Goal: Download file/media

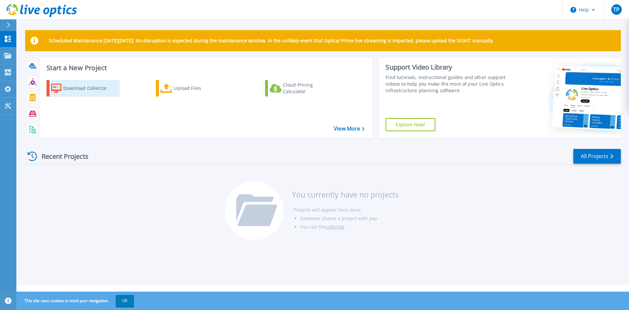
click at [74, 85] on div "Download Collector" at bounding box center [89, 88] width 52 height 13
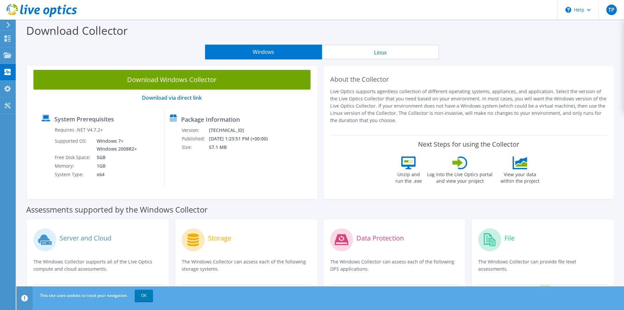
click at [396, 52] on button "Linux" at bounding box center [380, 52] width 117 height 15
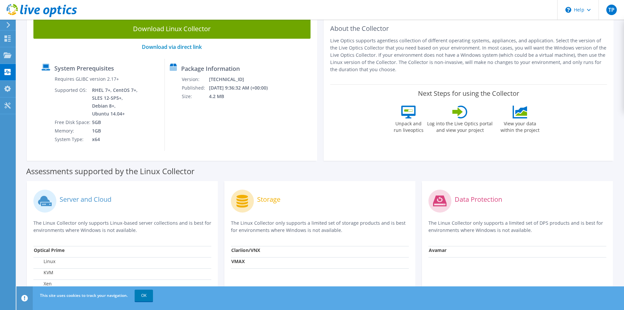
scroll to position [11, 0]
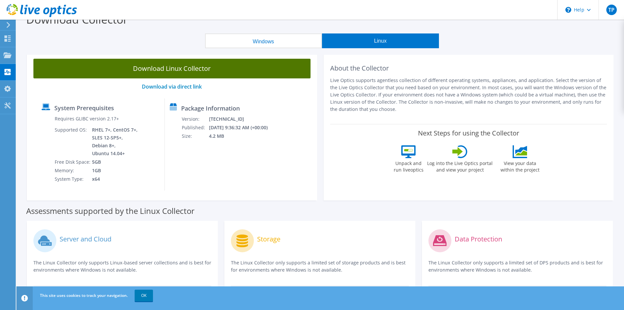
click at [140, 68] on link "Download Linux Collector" at bounding box center [171, 69] width 277 height 20
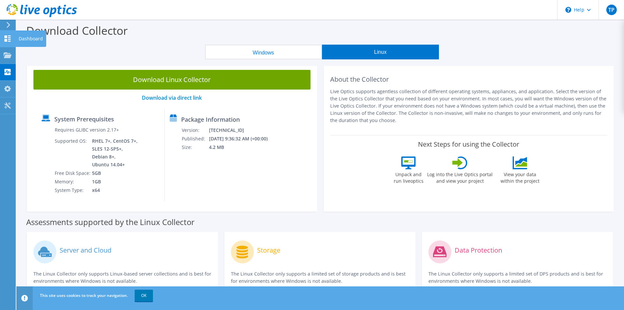
click at [8, 40] on icon at bounding box center [8, 38] width 8 height 6
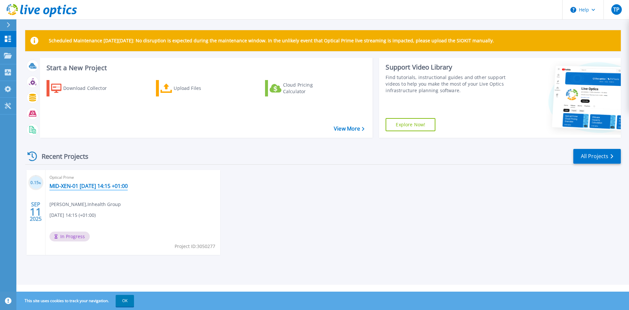
click at [79, 186] on link "MID-XEN-01 2025-09-11 14:15 +01:00" at bounding box center [88, 185] width 78 height 7
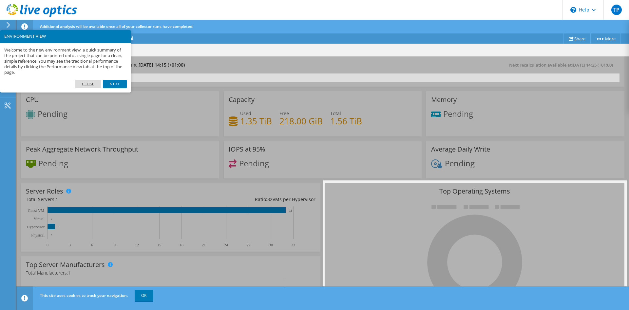
click at [86, 84] on link "Close" at bounding box center [88, 84] width 27 height 9
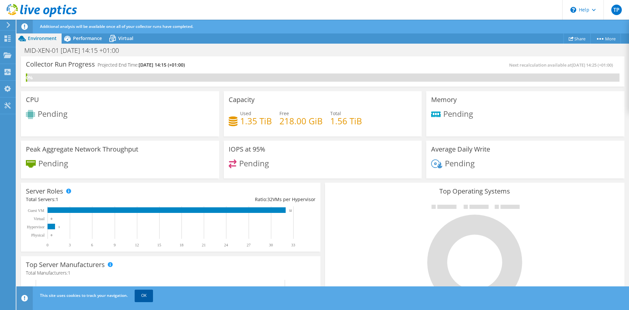
click at [147, 295] on link "OK" at bounding box center [144, 295] width 18 height 12
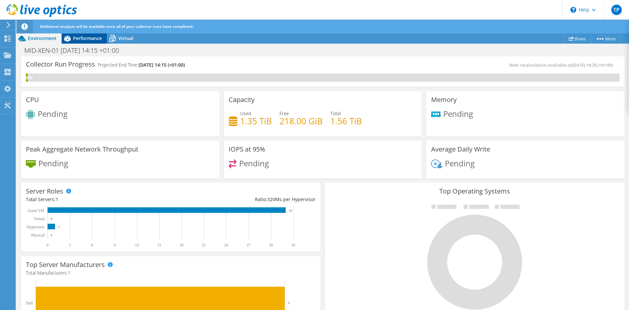
click at [91, 37] on span "Performance" at bounding box center [87, 38] width 29 height 6
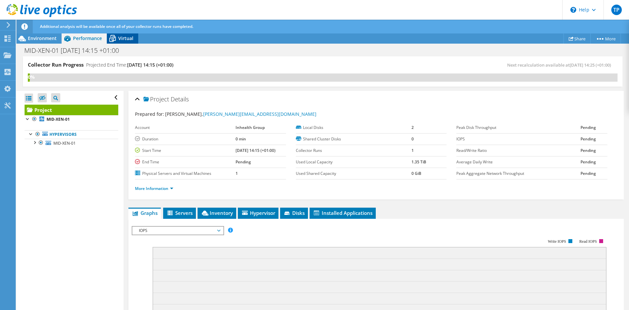
click at [126, 39] on span "Virtual" at bounding box center [125, 38] width 15 height 6
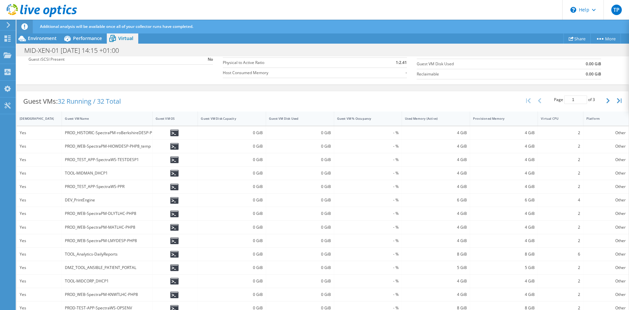
scroll to position [152, 0]
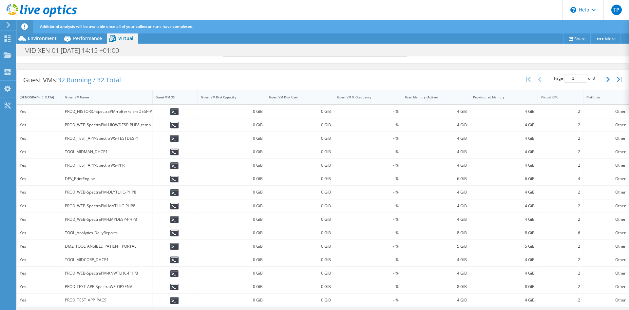
click at [174, 261] on icon at bounding box center [174, 259] width 8 height 7
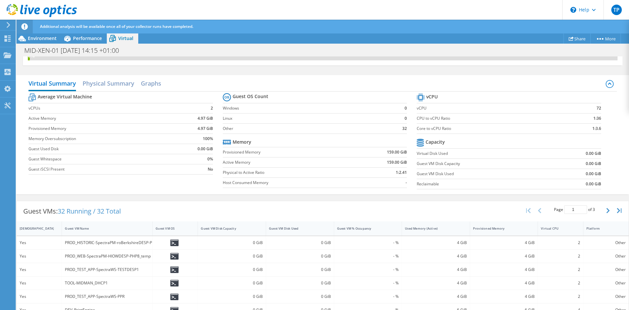
scroll to position [0, 0]
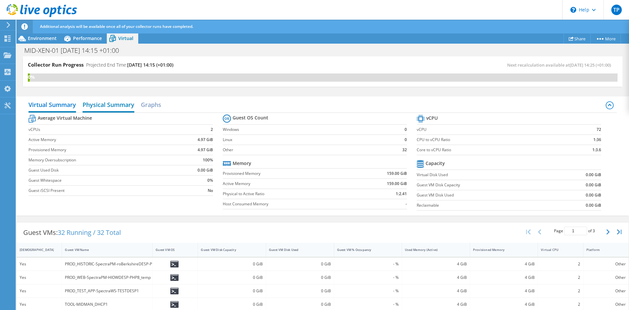
click at [109, 104] on h2 "Physical Summary" at bounding box center [109, 105] width 52 height 14
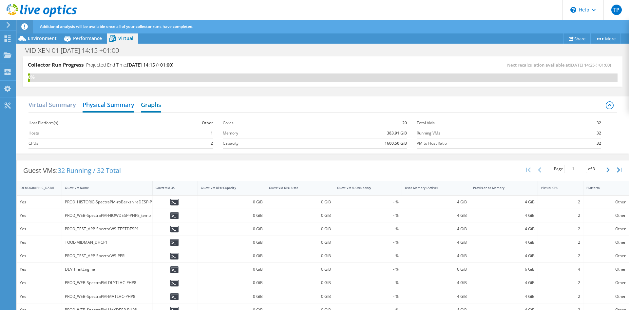
click at [153, 105] on h2 "Graphs" at bounding box center [151, 105] width 20 height 14
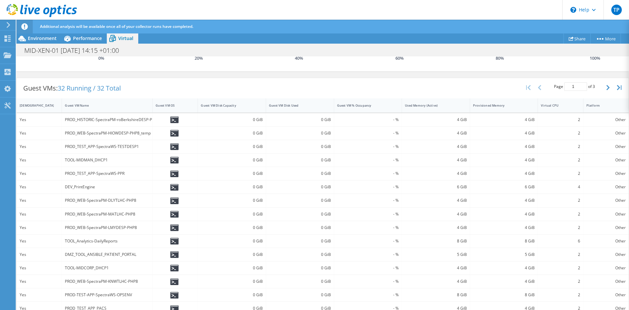
scroll to position [203, 0]
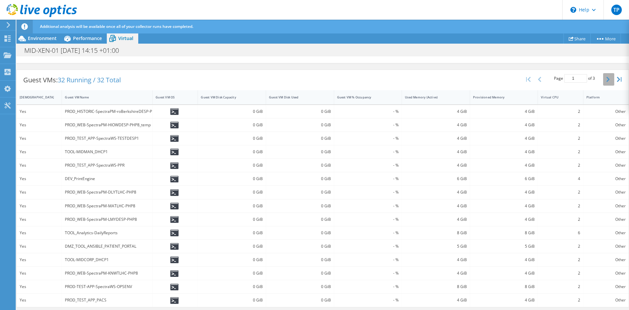
click at [603, 83] on button "button" at bounding box center [608, 79] width 11 height 12
type input "3"
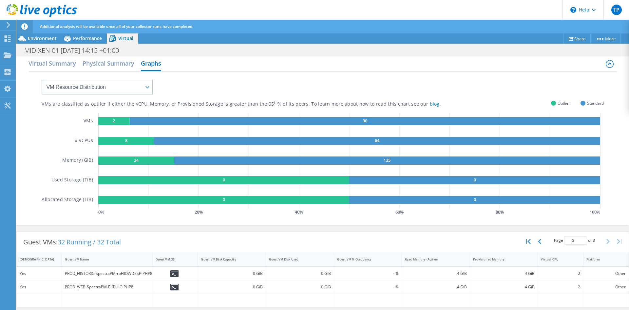
scroll to position [41, 0]
click at [260, 219] on div "VMs are classified as outlier if either the vCPU, Memory, or Provisioned Storag…" at bounding box center [323, 147] width 588 height 152
